Goal: Complete application form: Complete application form

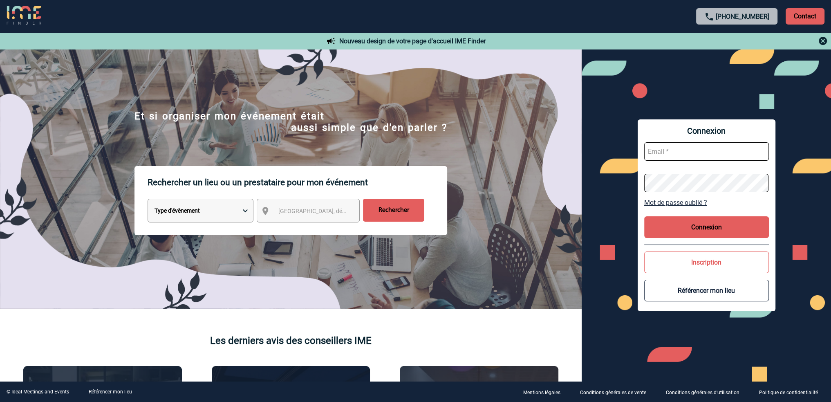
type input "roxane.mazet@capgemini.com"
click at [700, 227] on button "Connexion" at bounding box center [706, 227] width 125 height 22
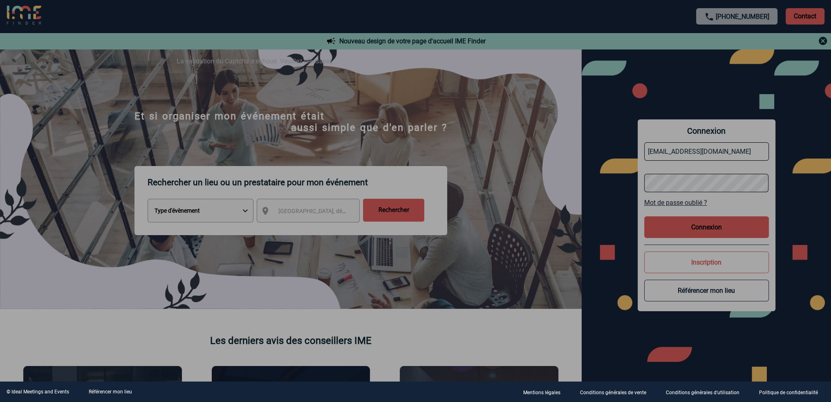
click at [713, 229] on div at bounding box center [415, 201] width 831 height 402
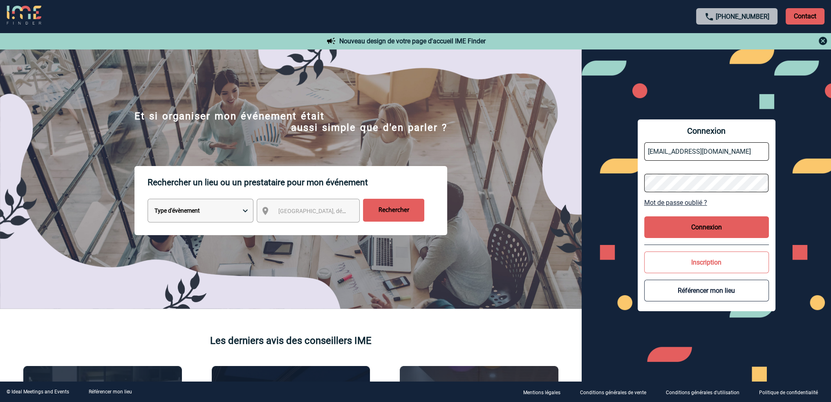
click at [704, 227] on button "Connexion" at bounding box center [706, 227] width 125 height 22
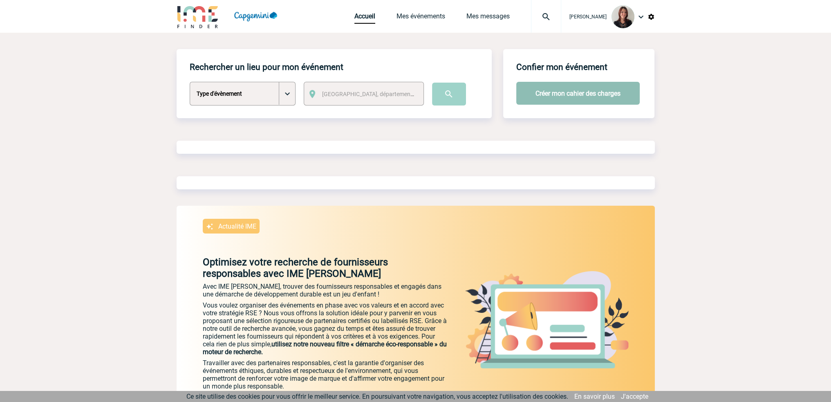
click at [587, 93] on button "Créer mon cahier des charges" at bounding box center [577, 93] width 123 height 23
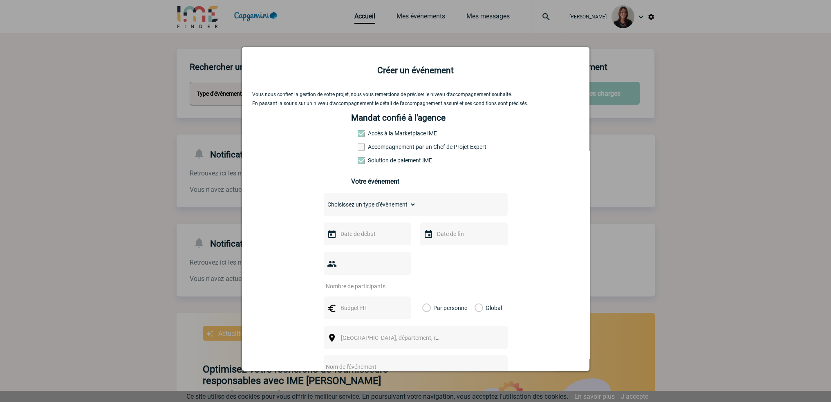
click at [358, 148] on span at bounding box center [361, 147] width 7 height 7
click at [0, 0] on input "Accompagnement par un Chef de Projet Expert" at bounding box center [0, 0] width 0 height 0
click at [397, 207] on select "Choisissez un type d'évènement Séminaire avec nuitée Séminaire sans nuitée Repa…" at bounding box center [370, 204] width 92 height 11
select select "3"
click at [324, 201] on select "Choisissez un type d'évènement Séminaire avec nuitée Séminaire sans nuitée Repa…" at bounding box center [370, 204] width 92 height 11
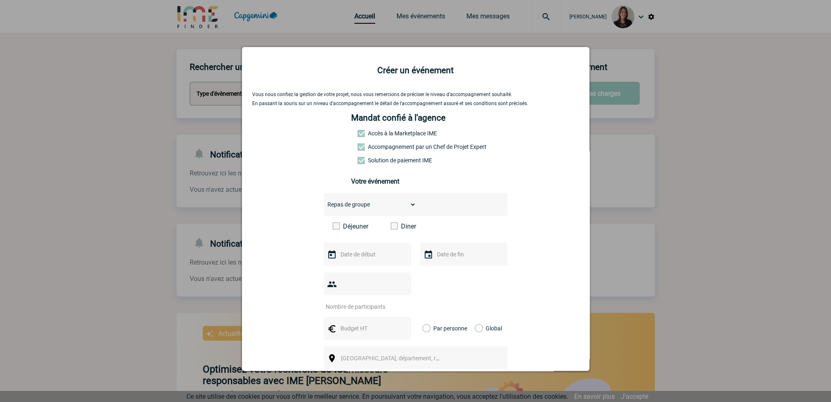
click at [393, 229] on span at bounding box center [394, 225] width 7 height 7
click at [0, 0] on input "Diner" at bounding box center [0, 0] width 0 height 0
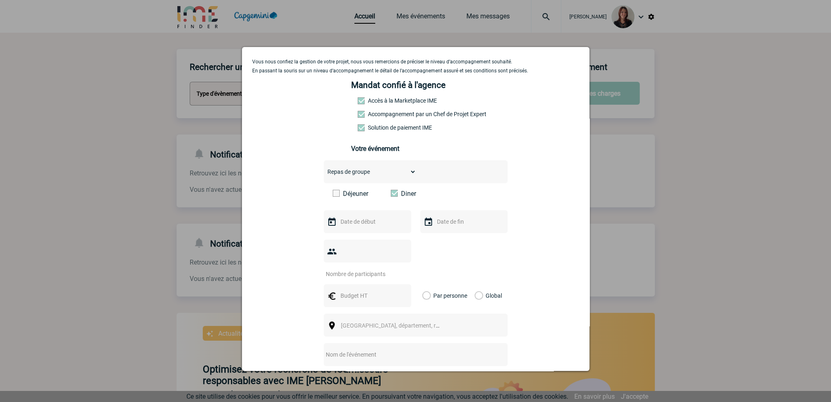
scroll to position [82, 0]
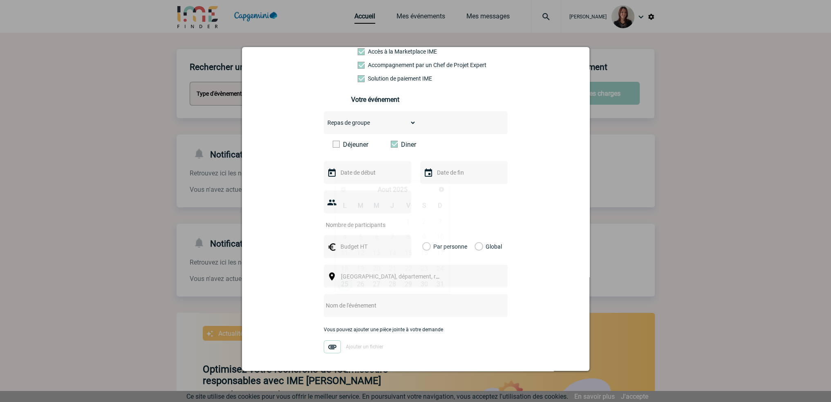
click at [362, 174] on input "text" at bounding box center [367, 172] width 56 height 11
click at [440, 189] on span "Suivant" at bounding box center [441, 189] width 7 height 7
click at [363, 269] on link "23" at bounding box center [360, 268] width 15 height 15
type input "23-09-2025"
click at [449, 174] on input "text" at bounding box center [463, 172] width 56 height 11
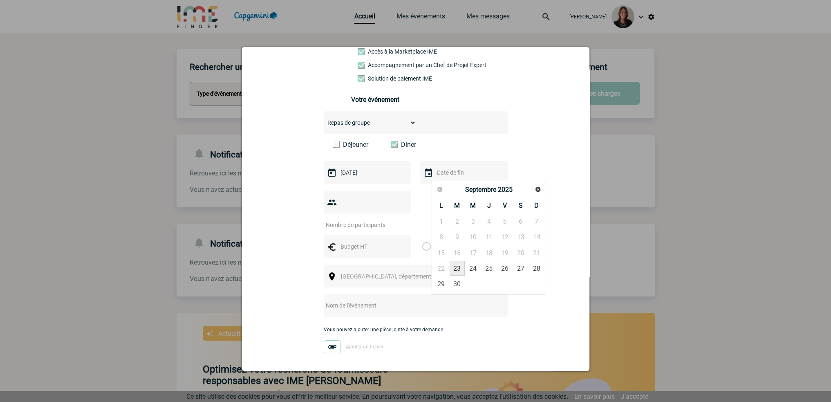
click at [459, 268] on link "23" at bounding box center [457, 268] width 15 height 15
type input "23-09-2025"
click at [357, 220] on input "number" at bounding box center [362, 225] width 77 height 11
type input "35"
click at [349, 241] on input "text" at bounding box center [367, 246] width 56 height 11
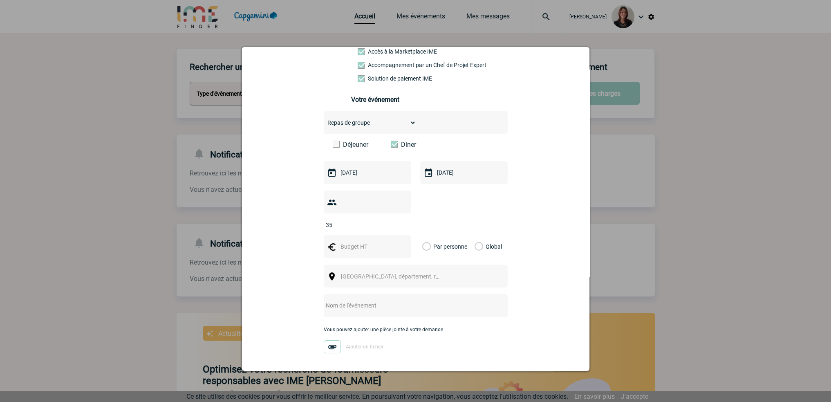
click at [424, 235] on label "Par personne" at bounding box center [426, 246] width 9 height 23
click at [0, 0] on input "Par personne" at bounding box center [0, 0] width 0 height 0
click at [360, 241] on input "text" at bounding box center [367, 246] width 56 height 11
type input "60"
click at [291, 250] on div "Vous nous confiez la gestion de votre projet, nous vous remercions de préciser …" at bounding box center [415, 206] width 327 height 393
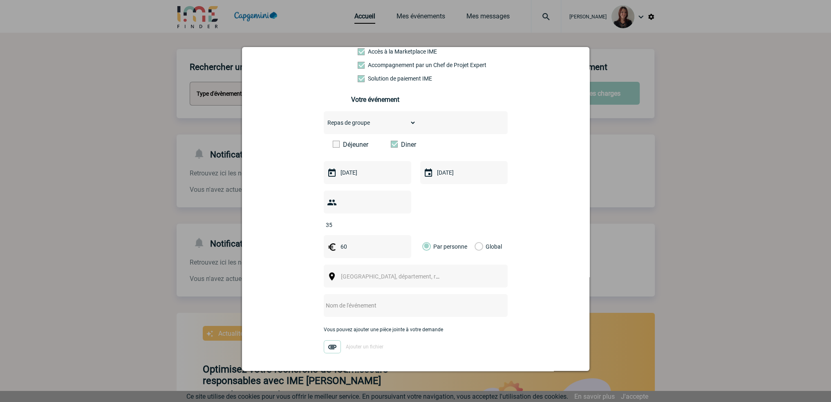
scroll to position [113, 0]
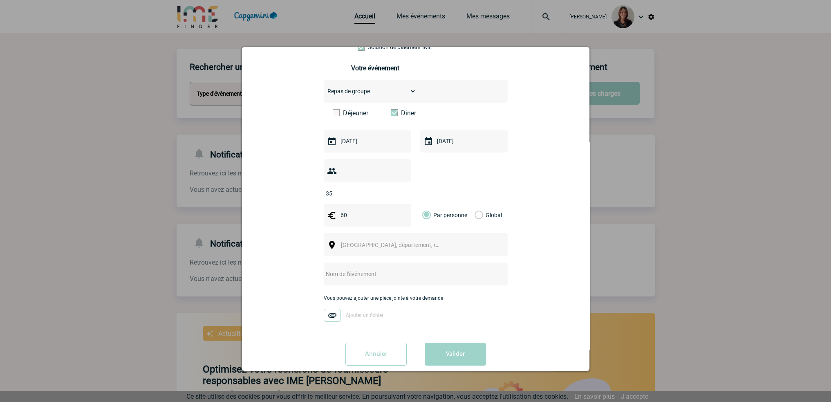
click at [364, 242] on span "Ville, département, région..." at bounding box center [398, 245] width 114 height 7
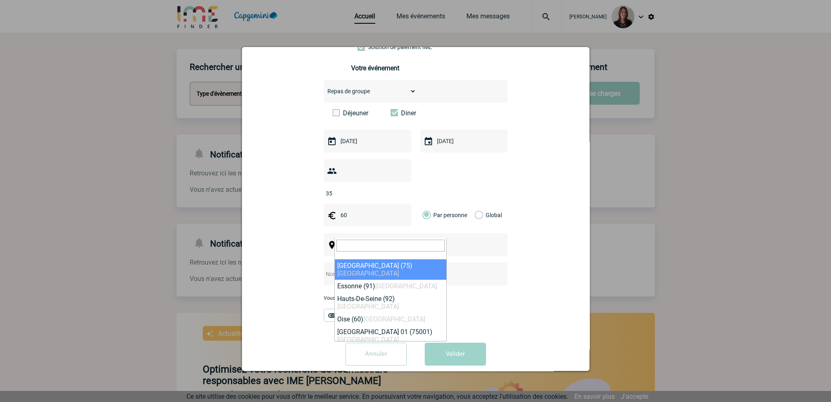
select select "3"
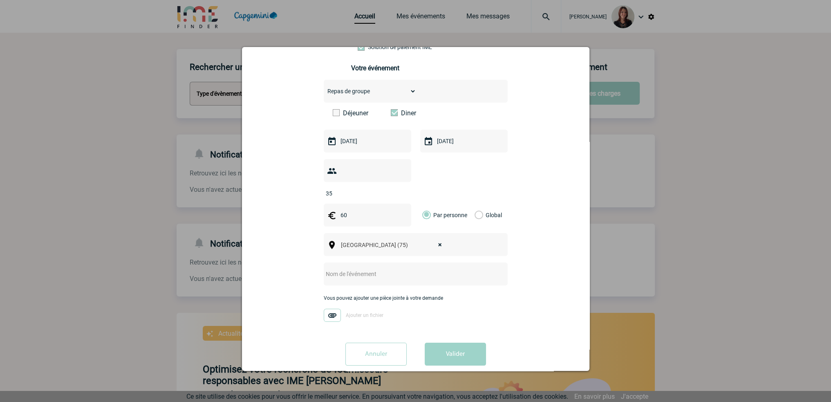
click at [346, 269] on input "text" at bounding box center [405, 274] width 162 height 11
type input "Cocktail CO SPS du [DATE]"
click at [460, 343] on button "Valider" at bounding box center [455, 354] width 61 height 23
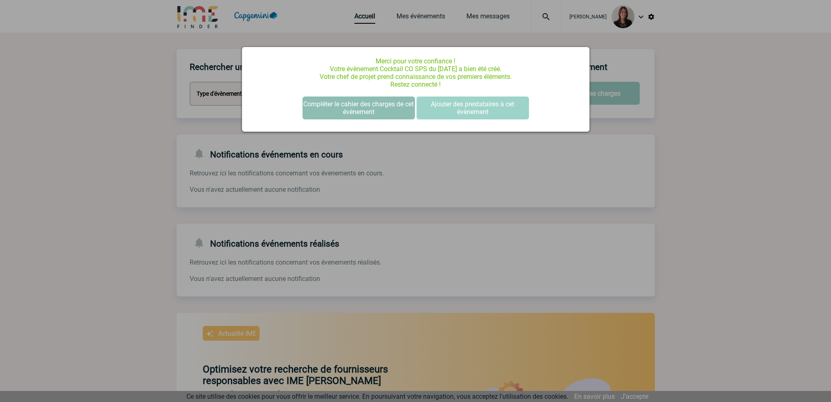
click at [364, 112] on button "Compléter le cahier des charges de cet événement" at bounding box center [359, 107] width 112 height 23
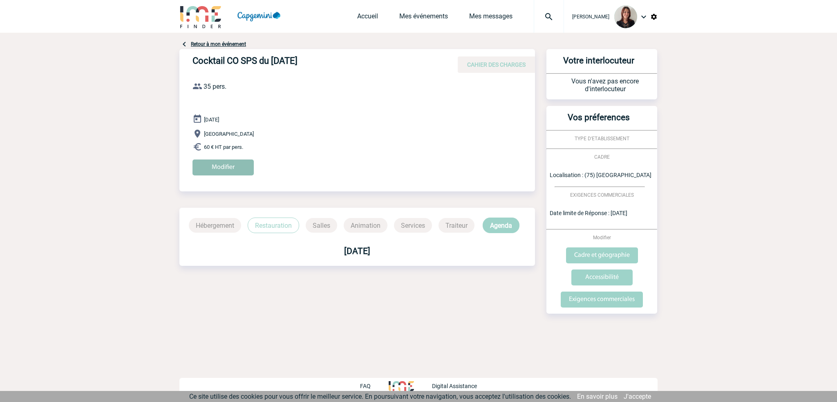
click at [227, 168] on input "Modifier" at bounding box center [223, 167] width 61 height 16
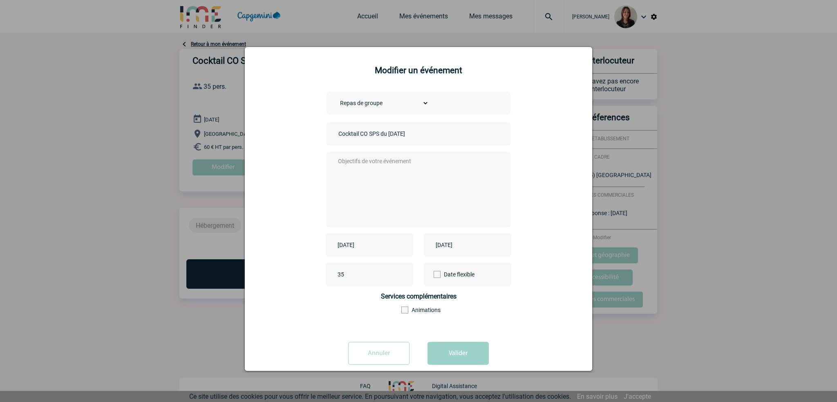
click at [364, 166] on textarea at bounding box center [416, 188] width 161 height 65
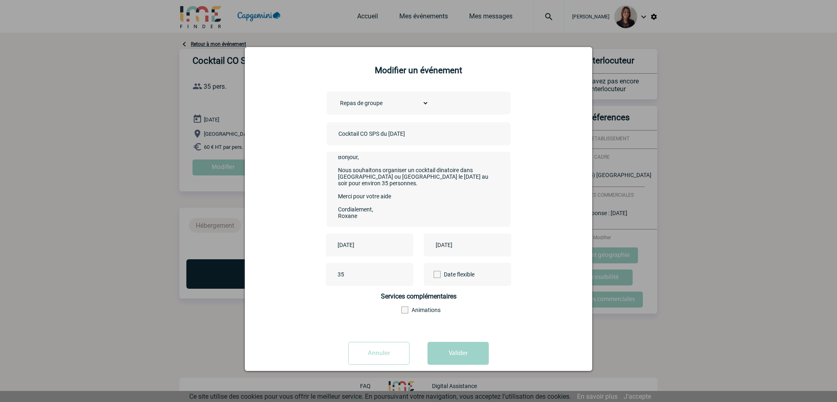
scroll to position [13, 0]
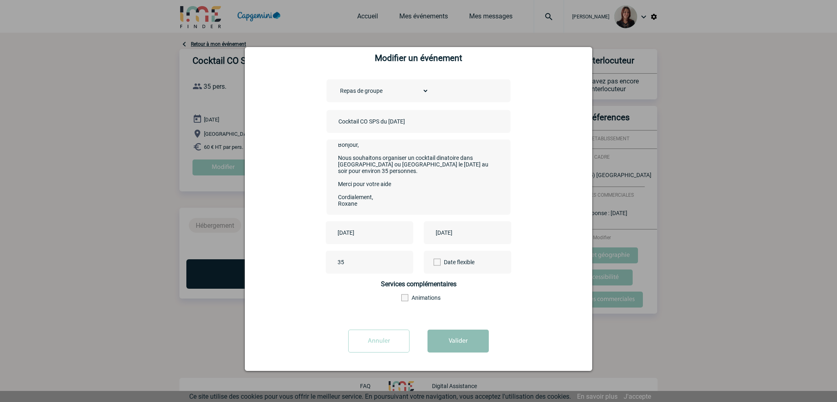
type textarea "Bonjour, Nous souhaitons organiser un cocktail dinatoire dans [GEOGRAPHIC_DATA]…"
click at [457, 341] on button "Valider" at bounding box center [458, 341] width 61 height 23
